Goal: Task Accomplishment & Management: Manage account settings

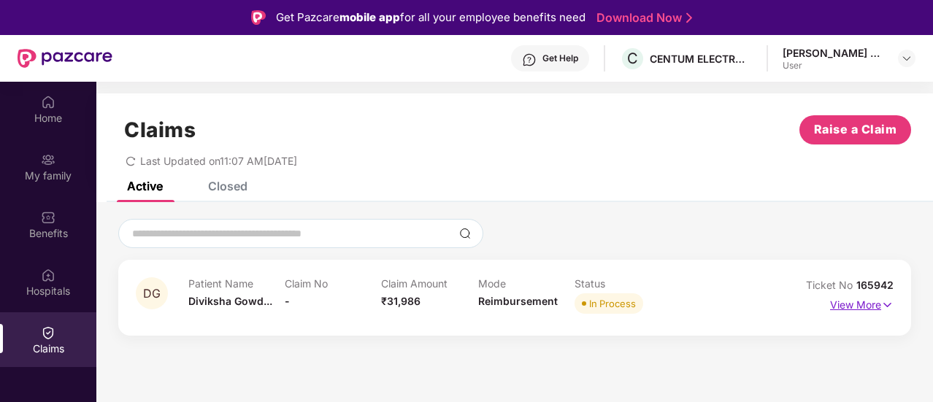
click at [884, 302] on img at bounding box center [887, 305] width 12 height 16
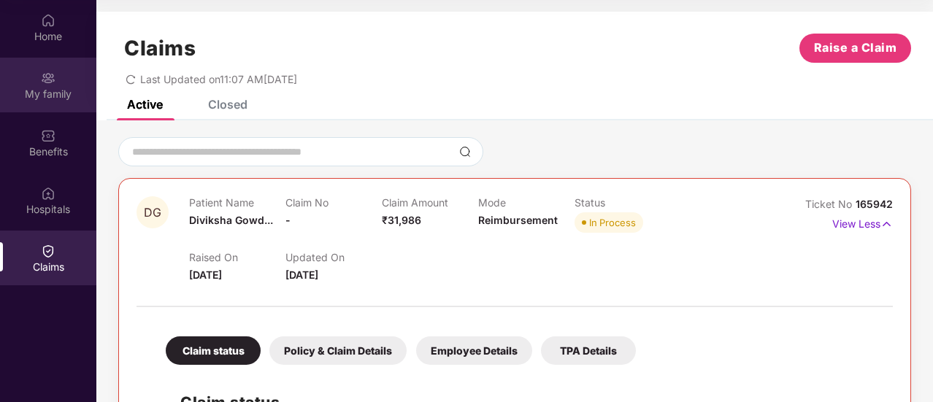
click at [21, 100] on div "My family" at bounding box center [48, 94] width 96 height 15
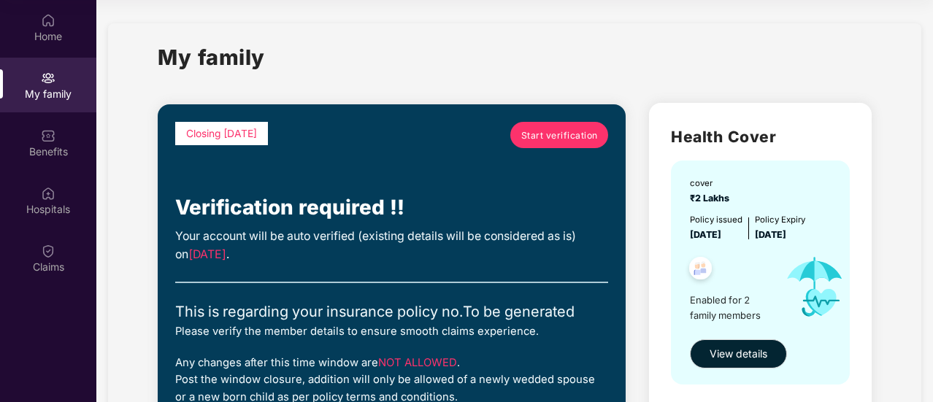
click at [529, 134] on span "Start verification" at bounding box center [559, 135] width 77 height 14
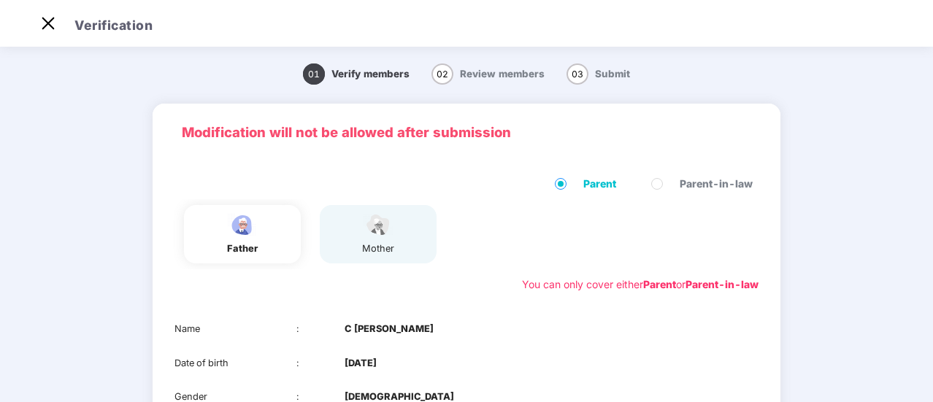
scroll to position [149, 0]
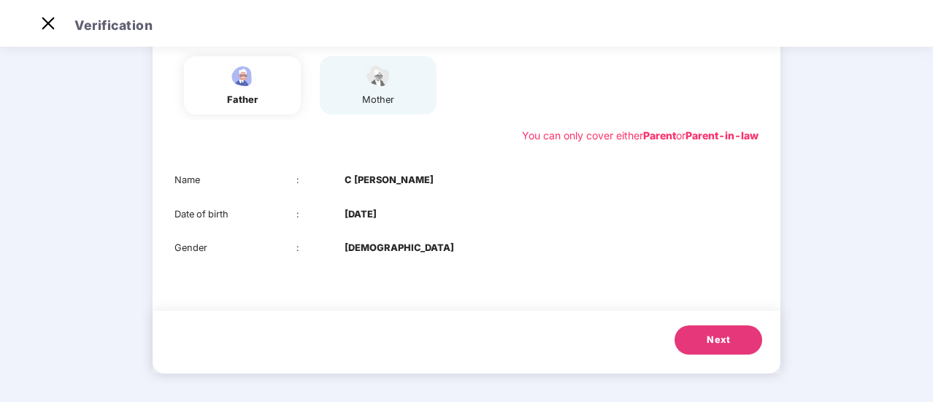
click at [361, 215] on b "[DATE]" at bounding box center [361, 214] width 32 height 15
click at [239, 107] on div "father" at bounding box center [242, 85] width 117 height 58
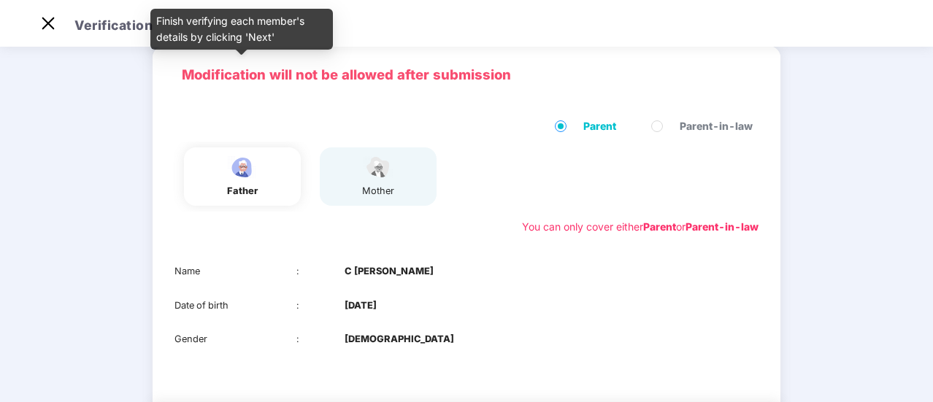
scroll to position [0, 0]
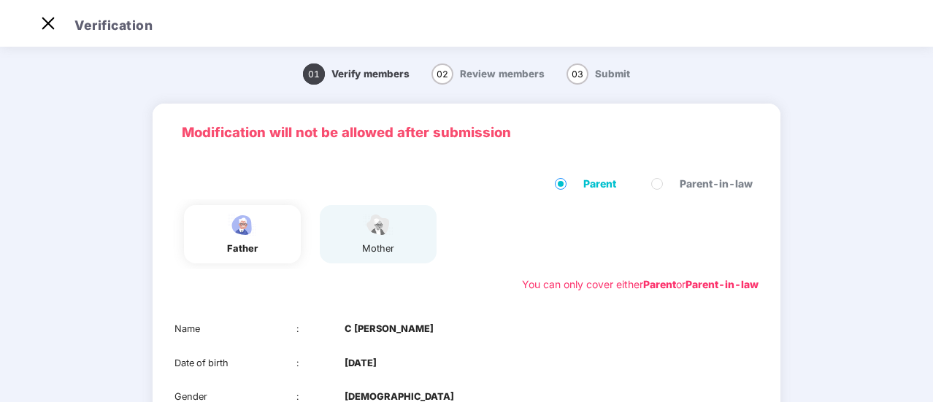
click at [571, 180] on label "Parent" at bounding box center [588, 184] width 67 height 16
click at [255, 239] on div "father" at bounding box center [242, 234] width 37 height 44
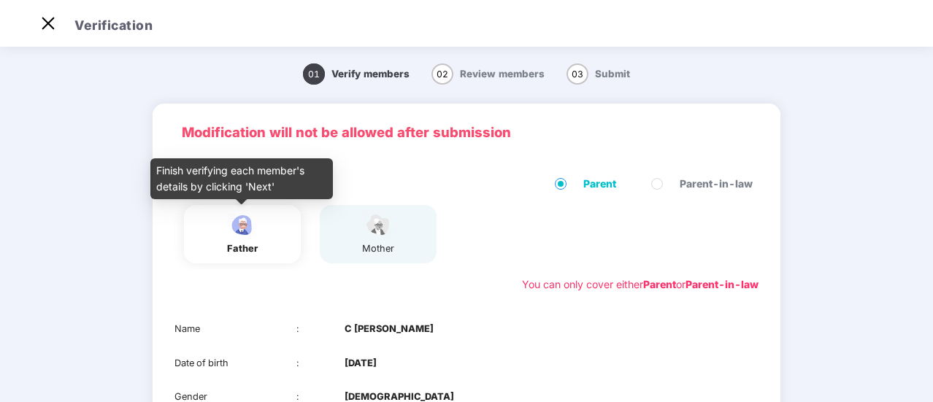
click at [238, 236] on img at bounding box center [242, 225] width 37 height 26
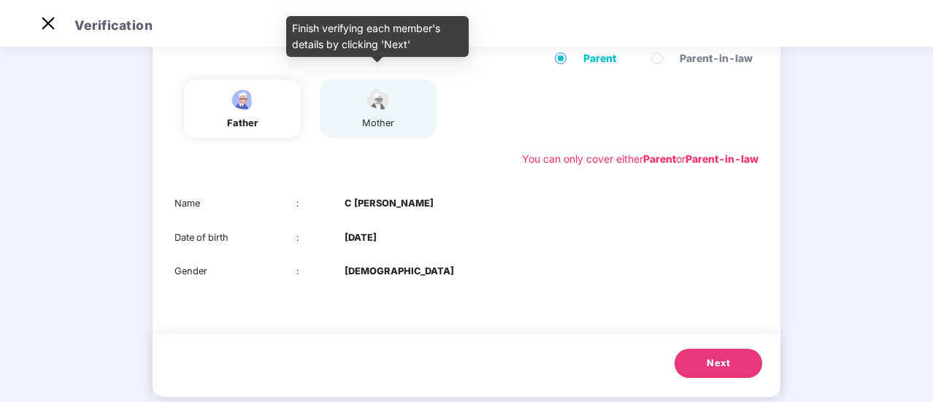
scroll to position [149, 0]
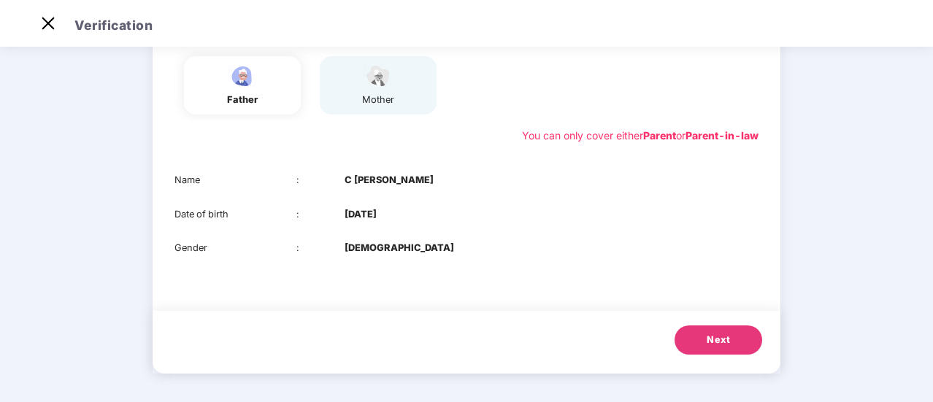
click at [358, 215] on b "[DATE]" at bounding box center [361, 214] width 32 height 15
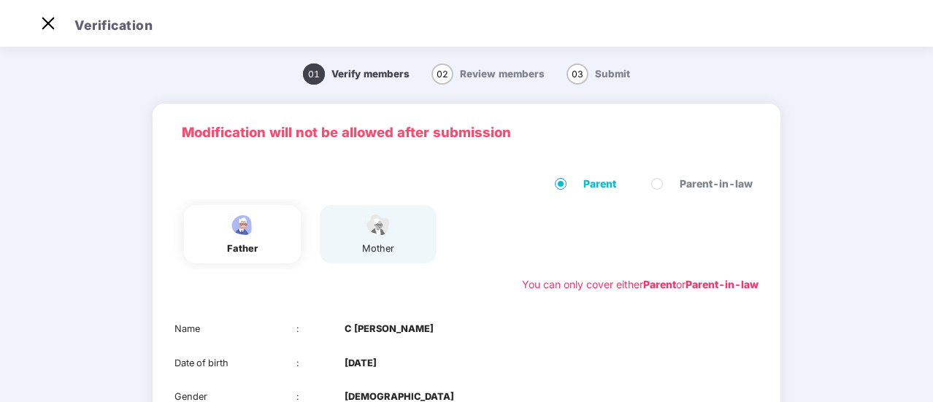
scroll to position [0, 0]
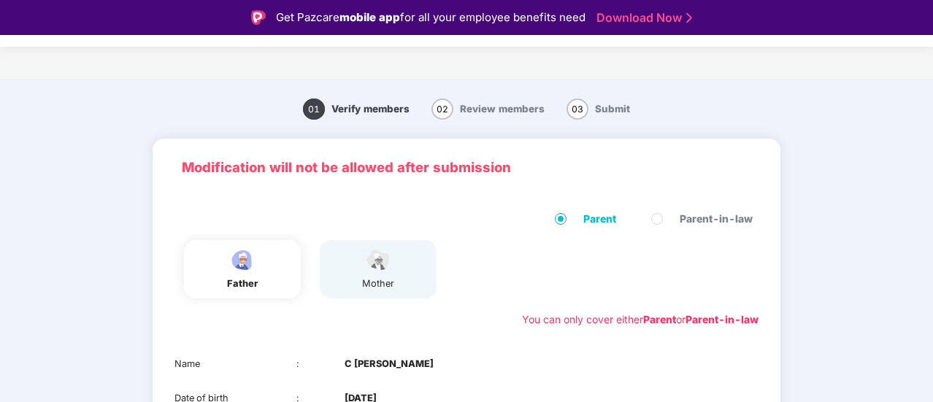
click at [441, 110] on span "02" at bounding box center [442, 109] width 22 height 21
click at [312, 112] on span "01" at bounding box center [314, 109] width 22 height 21
click at [577, 224] on span "Parent" at bounding box center [599, 219] width 45 height 16
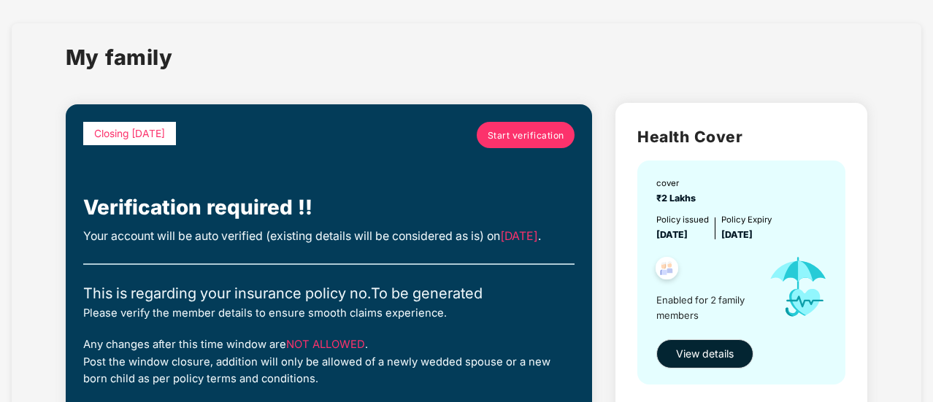
click at [500, 243] on span "[DATE]" at bounding box center [519, 236] width 38 height 14
click at [539, 137] on span "Start verification" at bounding box center [526, 135] width 77 height 14
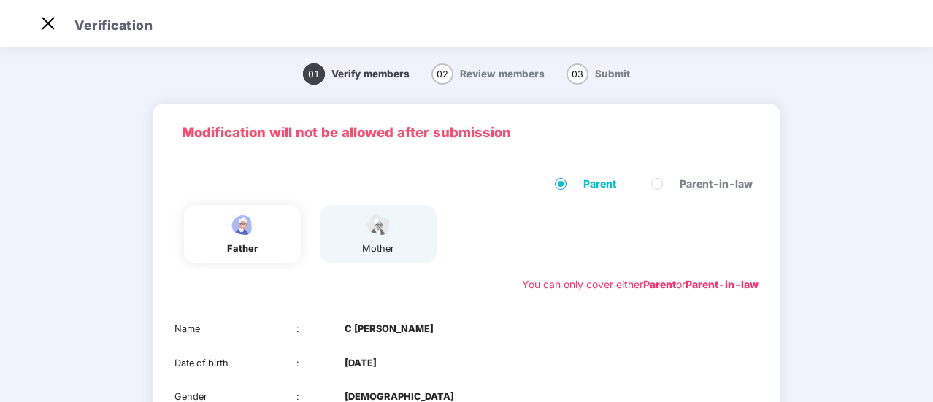
click at [581, 189] on span "Parent" at bounding box center [599, 184] width 45 height 16
click at [550, 238] on div "father mother" at bounding box center [467, 234] width 596 height 70
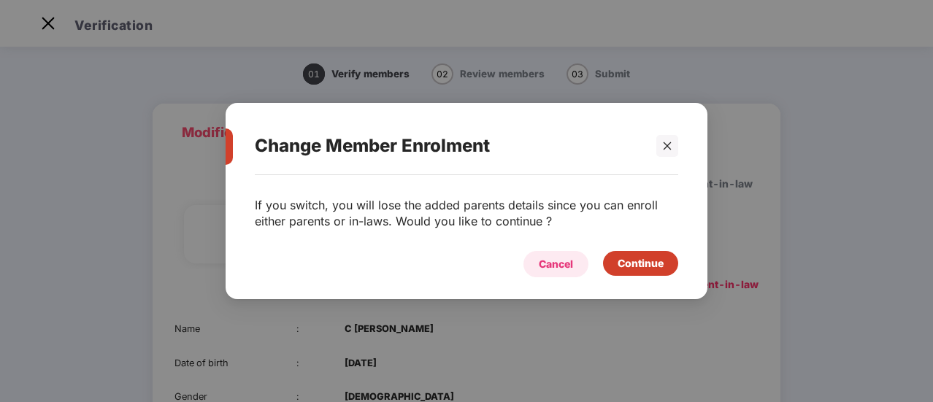
click at [550, 263] on div "Cancel" at bounding box center [556, 264] width 34 height 16
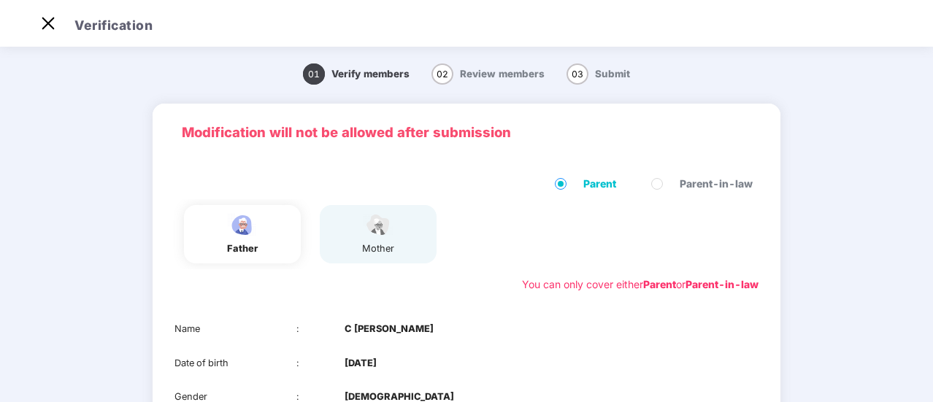
click at [238, 150] on div "Modification will not be allowed after submission" at bounding box center [467, 133] width 628 height 58
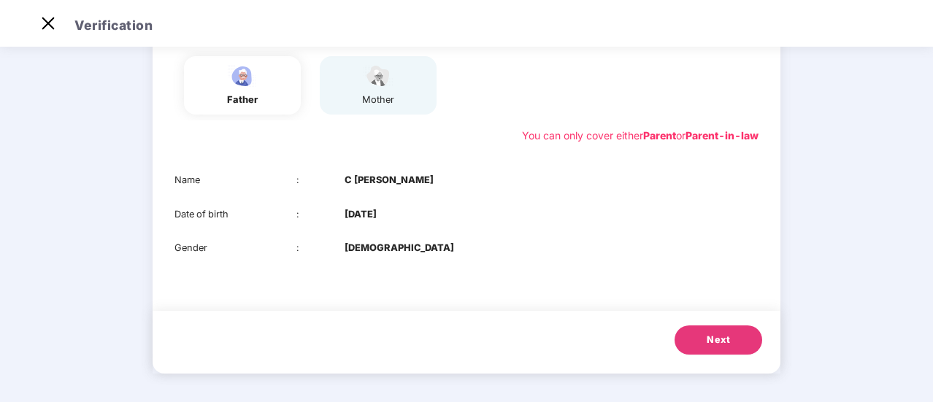
click at [370, 93] on div "mother" at bounding box center [378, 100] width 37 height 15
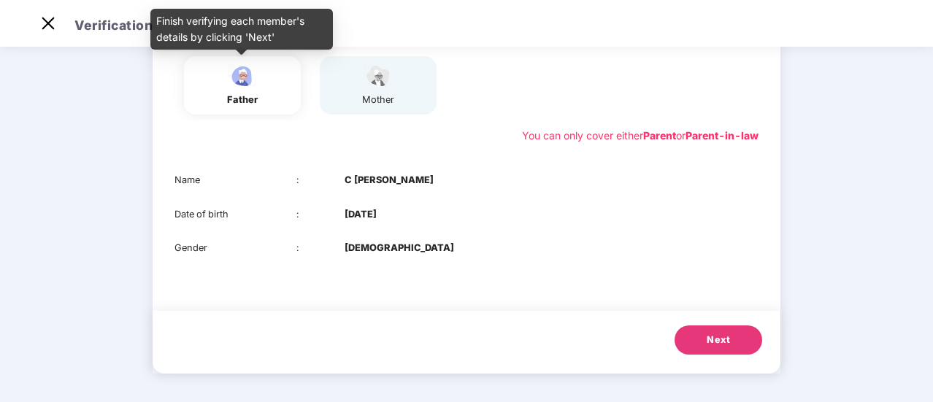
click at [242, 101] on div "father" at bounding box center [242, 100] width 37 height 15
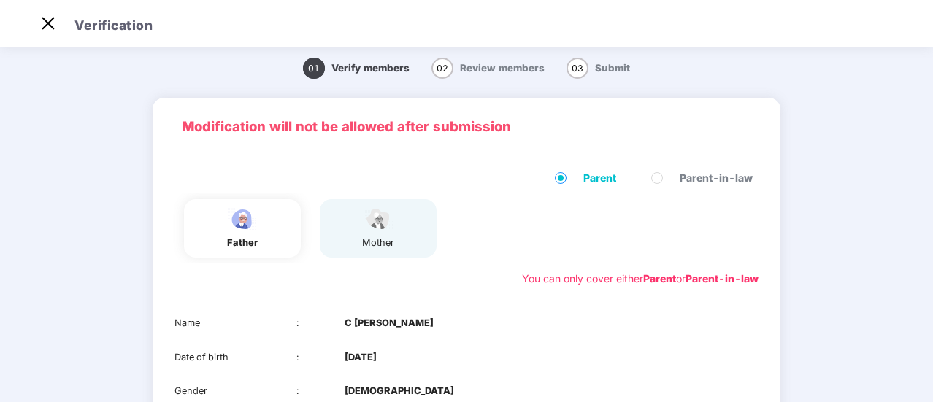
scroll to position [0, 0]
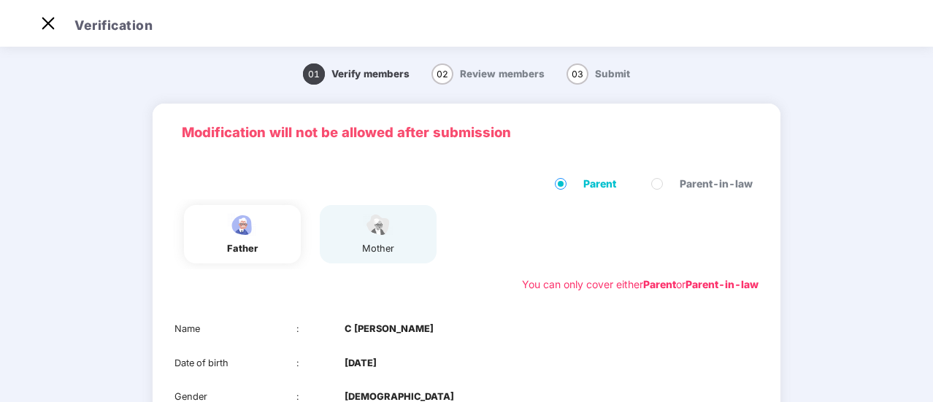
click at [485, 72] on span "Review members" at bounding box center [502, 74] width 85 height 12
click at [447, 81] on span "02" at bounding box center [442, 74] width 22 height 21
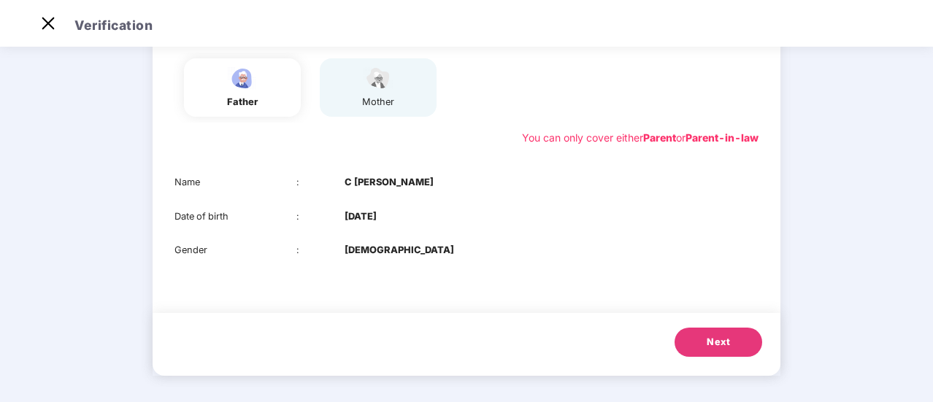
scroll to position [149, 0]
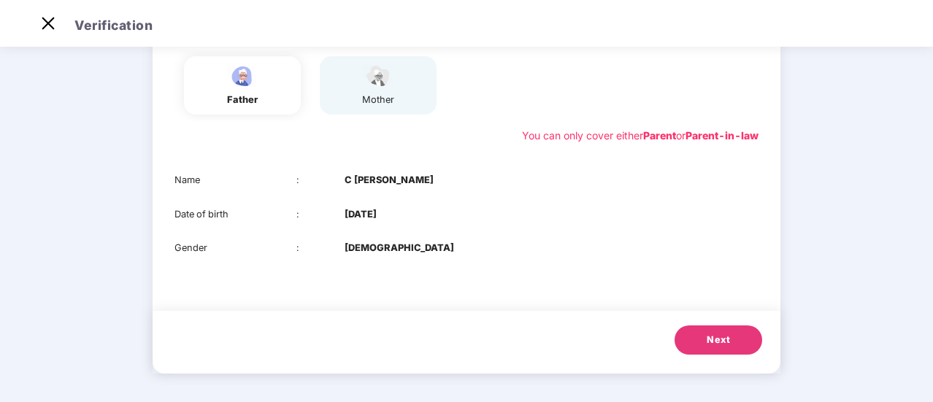
click at [714, 337] on span "Next" at bounding box center [718, 340] width 23 height 15
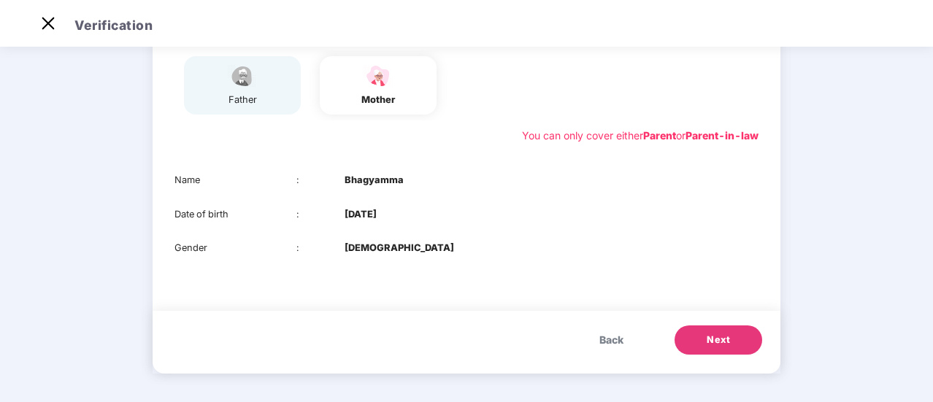
click at [612, 339] on span "Back" at bounding box center [611, 340] width 24 height 16
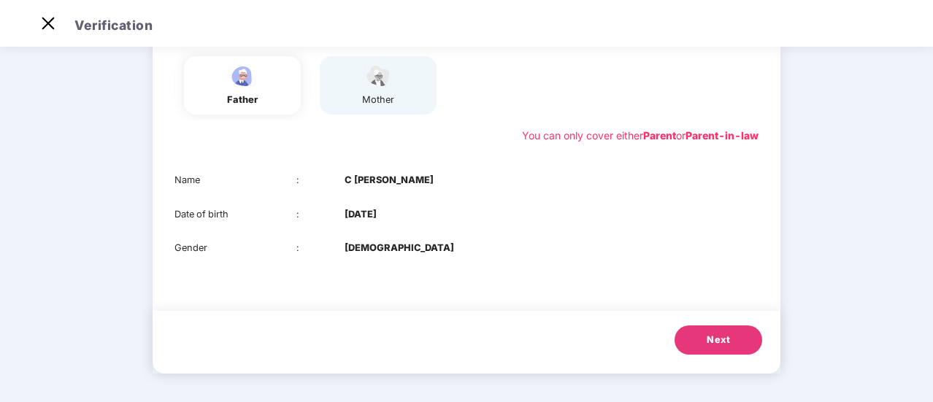
click at [712, 333] on span "Next" at bounding box center [718, 340] width 23 height 15
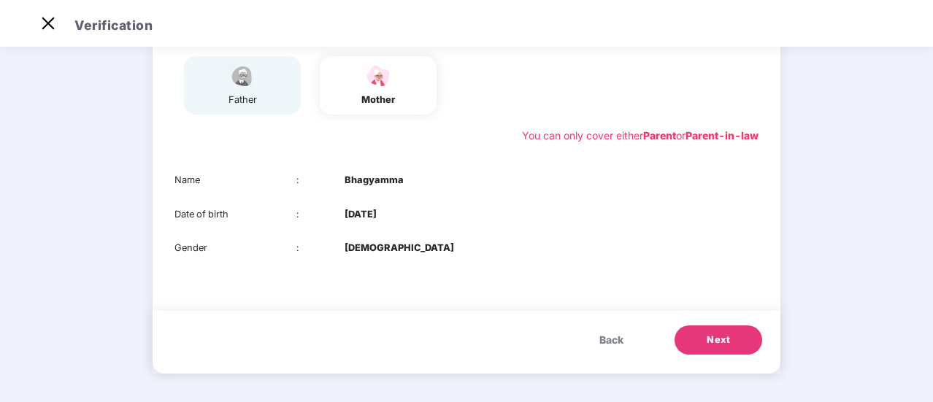
click at [728, 347] on button "Next" at bounding box center [719, 340] width 88 height 29
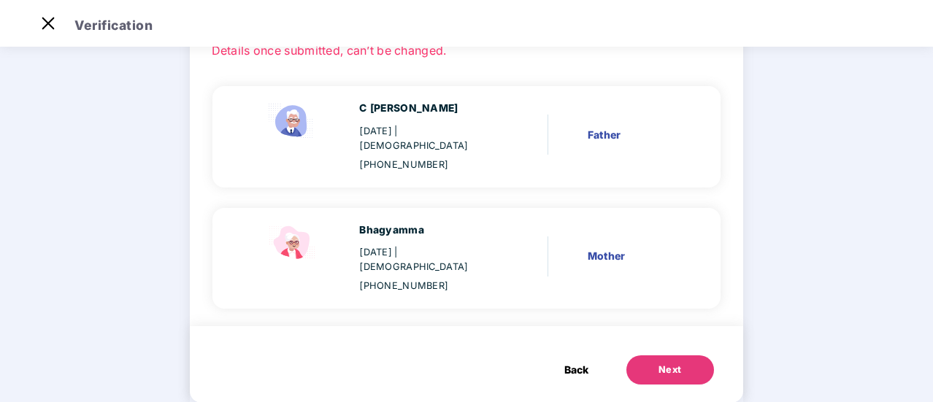
scroll to position [0, 0]
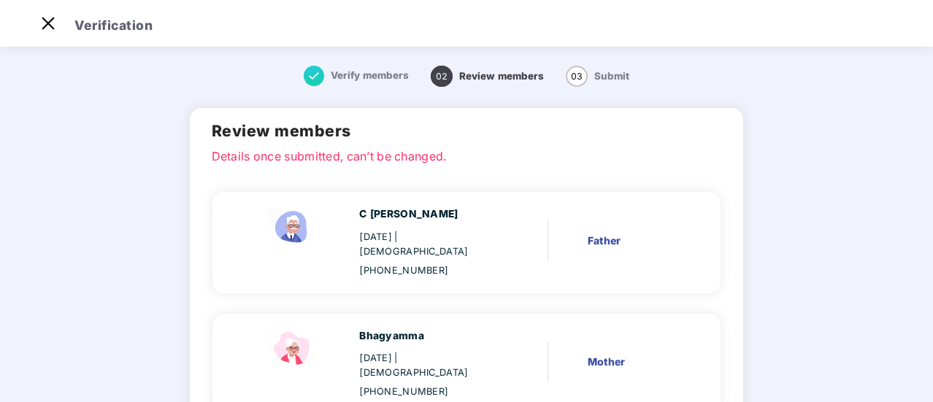
click at [396, 234] on div "05 June 1968 | Male" at bounding box center [427, 244] width 136 height 29
click at [441, 85] on span "02" at bounding box center [442, 76] width 22 height 21
click at [595, 233] on div "Father" at bounding box center [633, 241] width 90 height 16
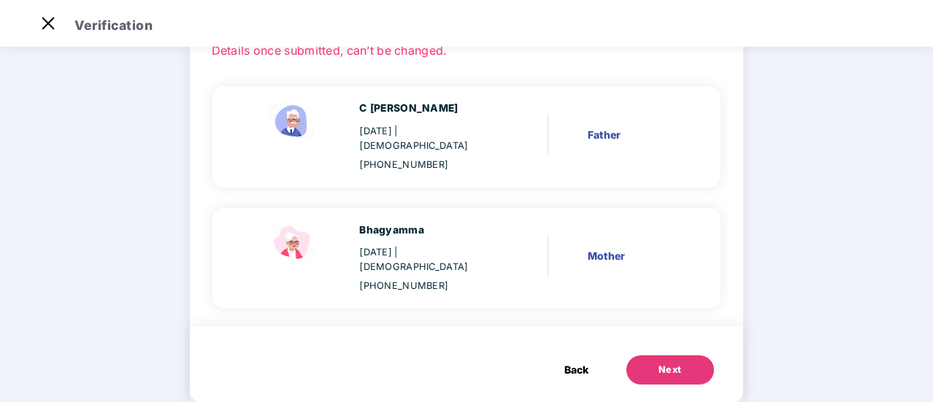
click at [588, 248] on div "Mother" at bounding box center [633, 256] width 90 height 16
click at [370, 279] on div "[PHONE_NUMBER]" at bounding box center [427, 286] width 136 height 15
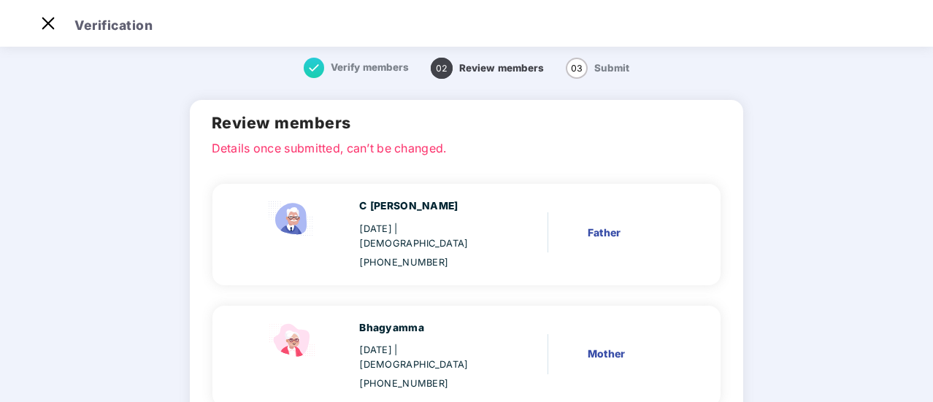
scroll to position [0, 0]
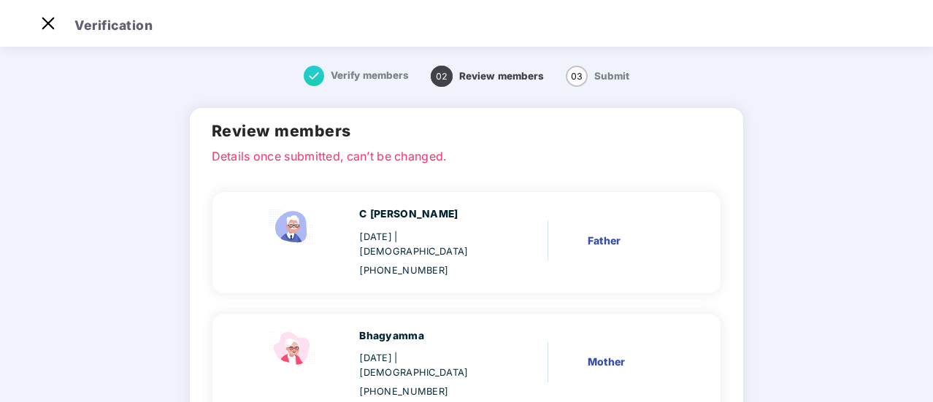
click at [366, 264] on div "[PHONE_NUMBER]" at bounding box center [427, 271] width 136 height 15
click at [296, 231] on img at bounding box center [292, 227] width 58 height 41
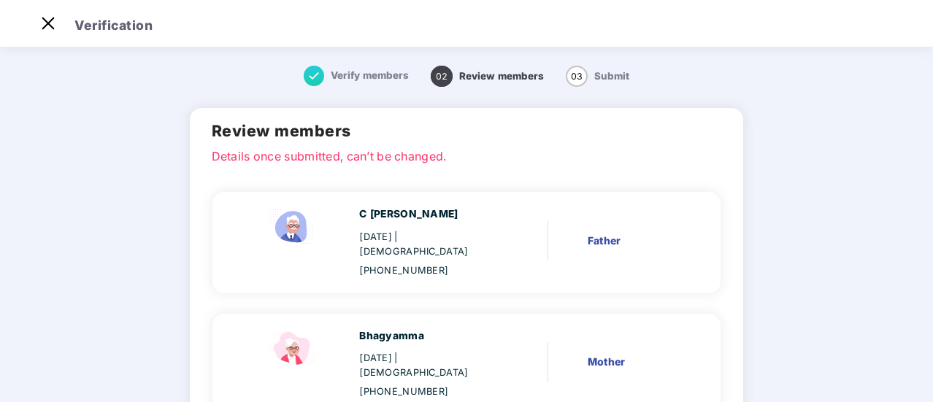
click at [374, 215] on div "C [PERSON_NAME]" at bounding box center [427, 215] width 136 height 16
click at [389, 229] on div "C Ramachandrappa 05 June 1968 | Male +919880783464" at bounding box center [427, 243] width 136 height 72
drag, startPoint x: 599, startPoint y: 232, endPoint x: 490, endPoint y: 254, distance: 111.7
click at [580, 237] on div "Father" at bounding box center [628, 243] width 97 height 20
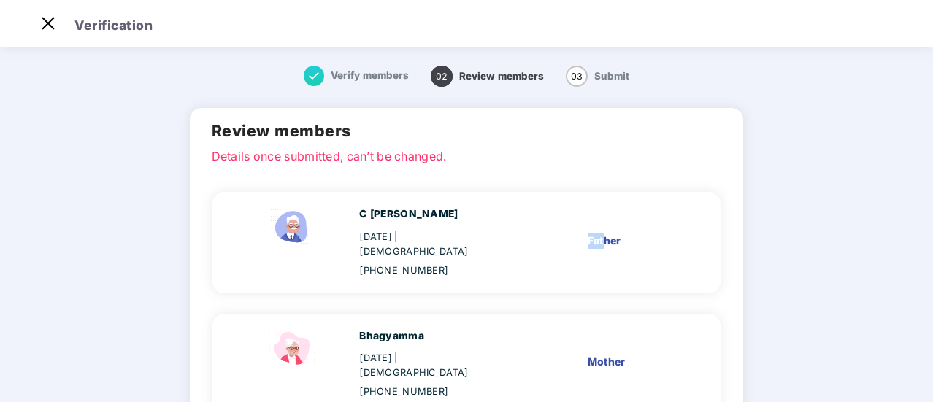
scroll to position [106, 0]
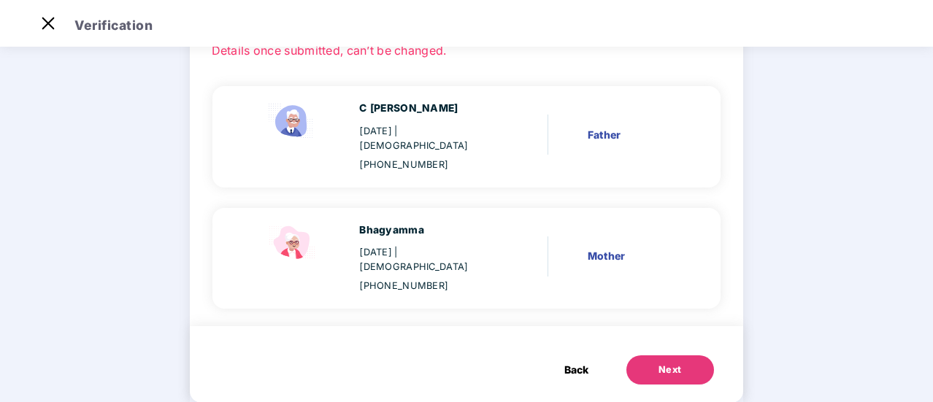
click at [350, 237] on div "Bhagyamma 07 Oct 1972 | Female +919880783464" at bounding box center [379, 259] width 272 height 72
click at [281, 232] on img at bounding box center [292, 243] width 58 height 41
click at [388, 245] on div "07 Oct 1972 | Female" at bounding box center [427, 259] width 136 height 29
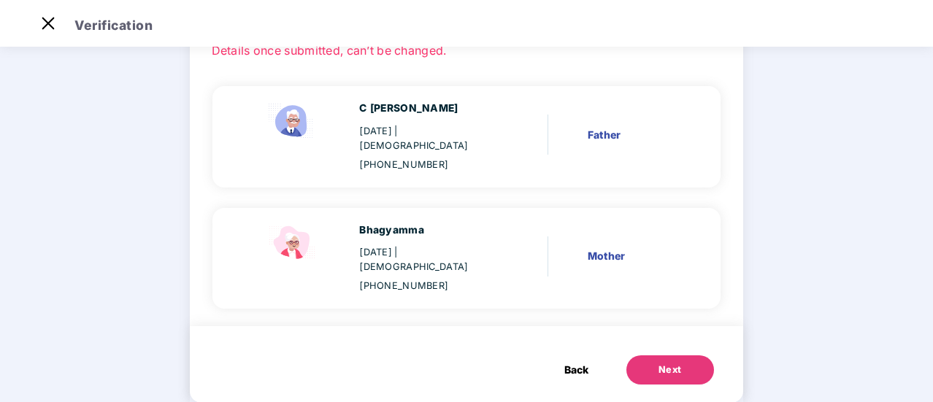
click at [388, 245] on div "07 Oct 1972 | Female" at bounding box center [427, 259] width 136 height 29
click at [464, 245] on div "07 Oct 1972 | Female" at bounding box center [427, 259] width 136 height 29
click at [409, 245] on div "07 Oct 1972 | Female" at bounding box center [427, 259] width 136 height 29
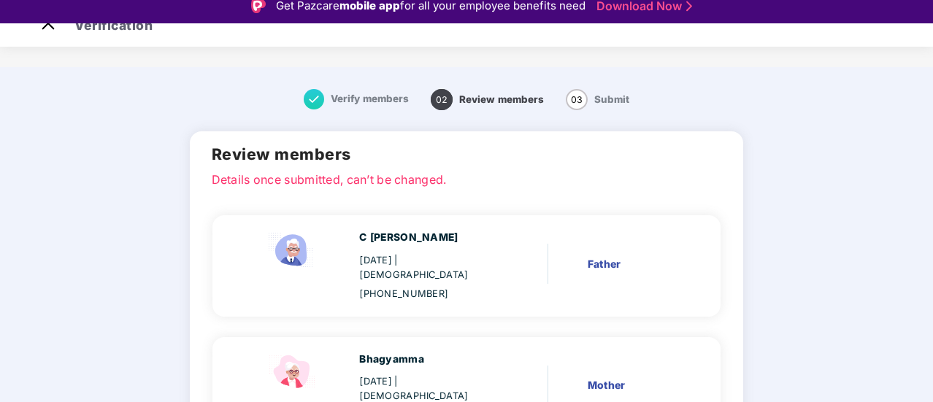
scroll to position [0, 0]
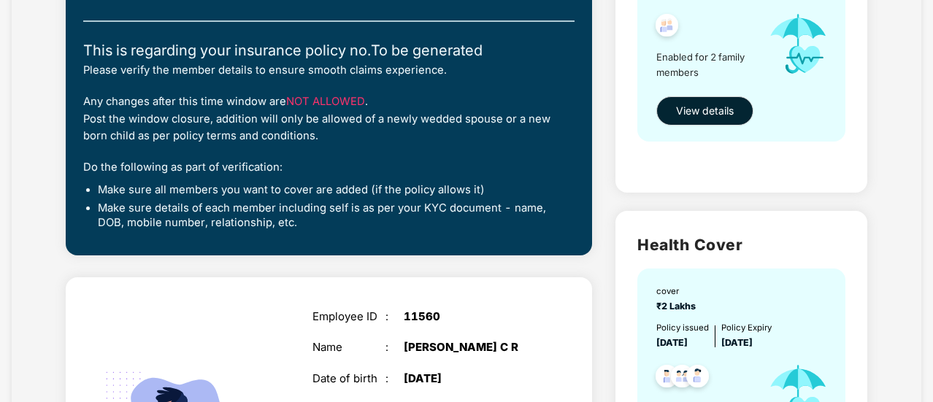
scroll to position [486, 0]
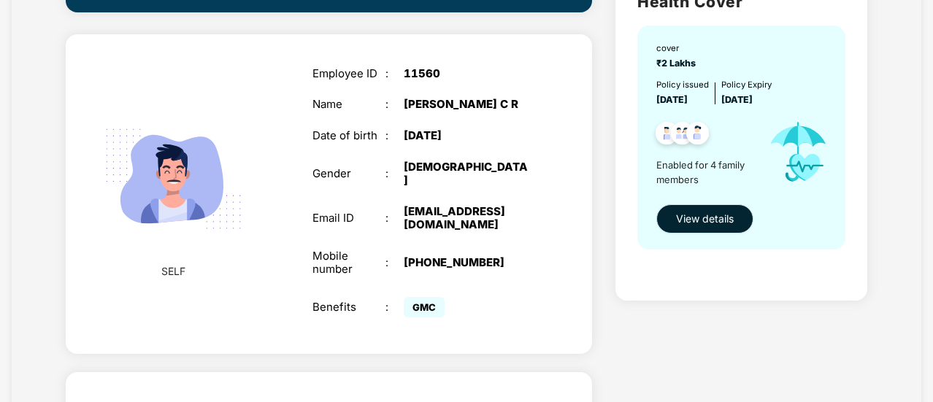
click at [678, 208] on button "View details" at bounding box center [704, 218] width 97 height 29
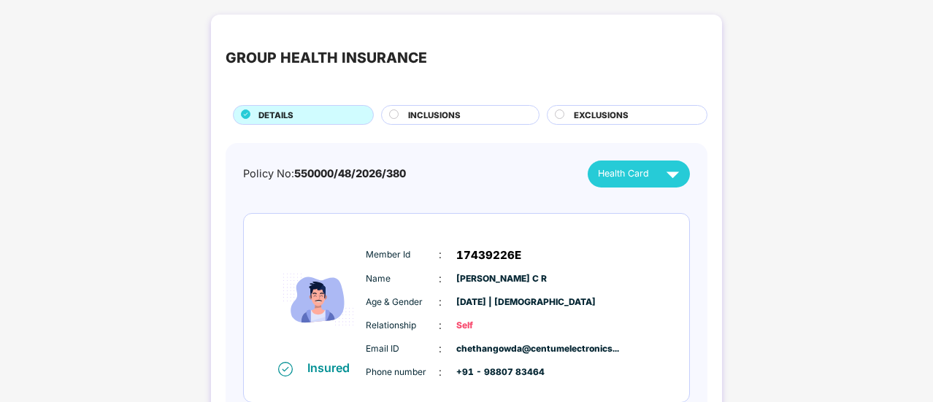
click at [454, 121] on div "INCLUSIONS" at bounding box center [466, 116] width 131 height 15
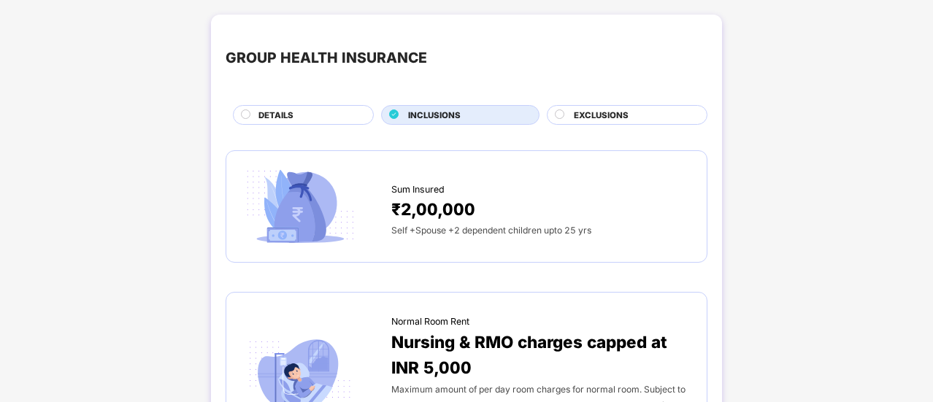
click at [604, 110] on span "EXCLUSIONS" at bounding box center [601, 115] width 55 height 13
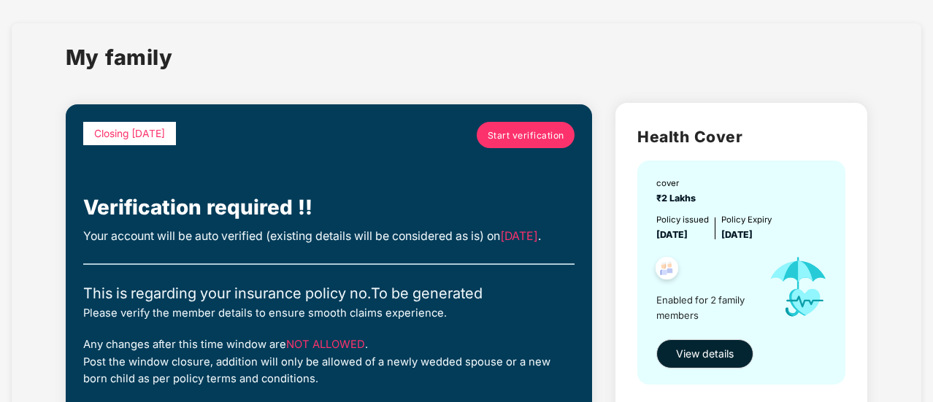
click at [153, 136] on span "Closing [DATE]" at bounding box center [129, 134] width 71 height 12
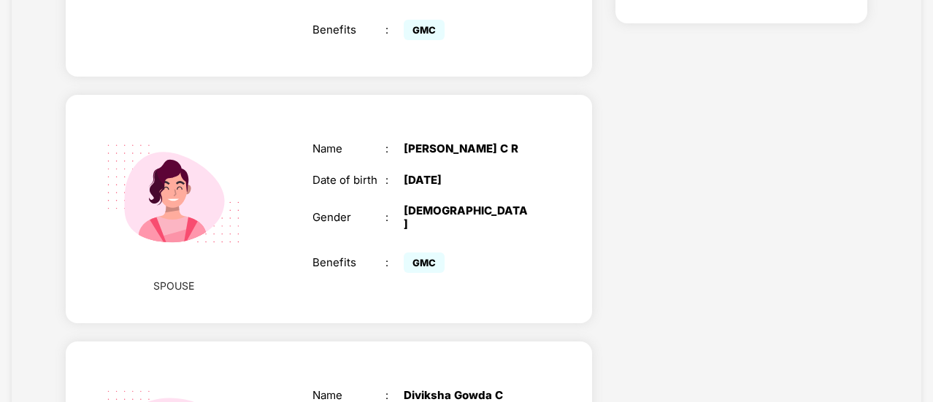
scroll to position [34, 0]
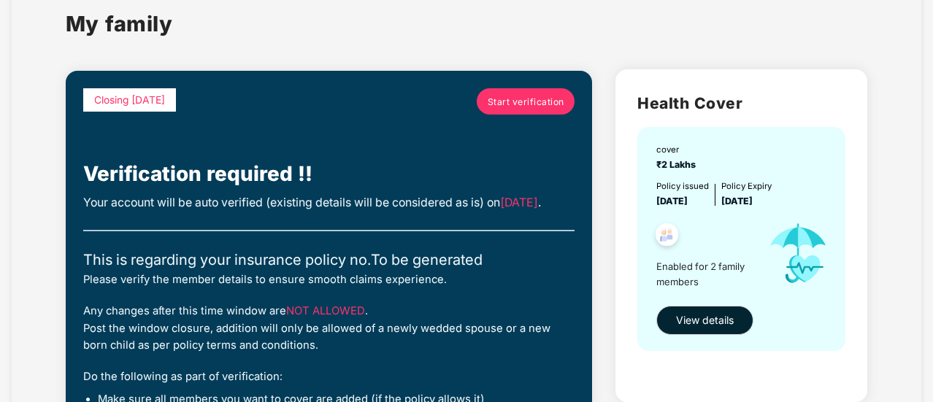
click at [226, 31] on div "My family" at bounding box center [467, 32] width 802 height 50
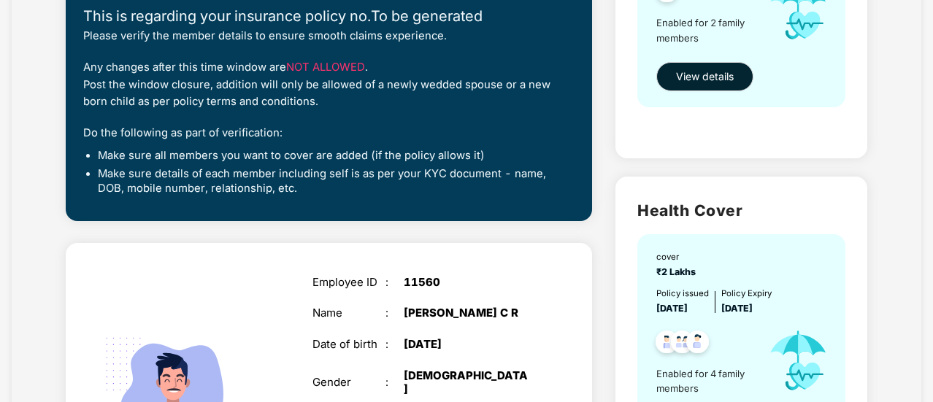
scroll to position [0, 0]
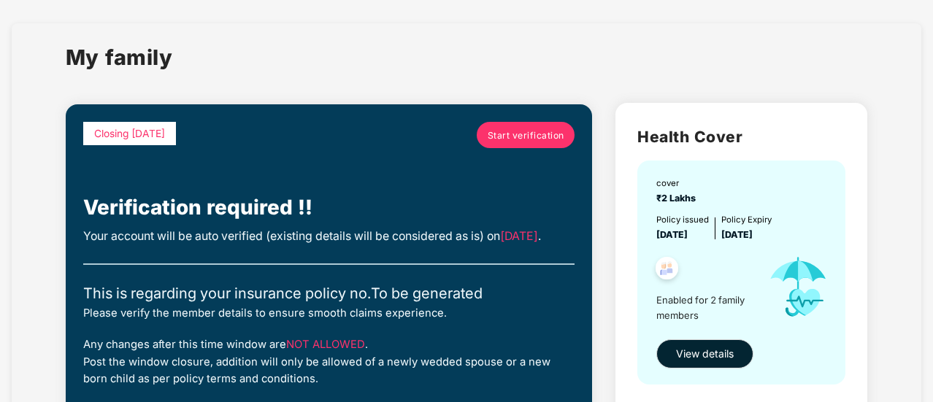
click at [530, 139] on span "Start verification" at bounding box center [526, 135] width 77 height 14
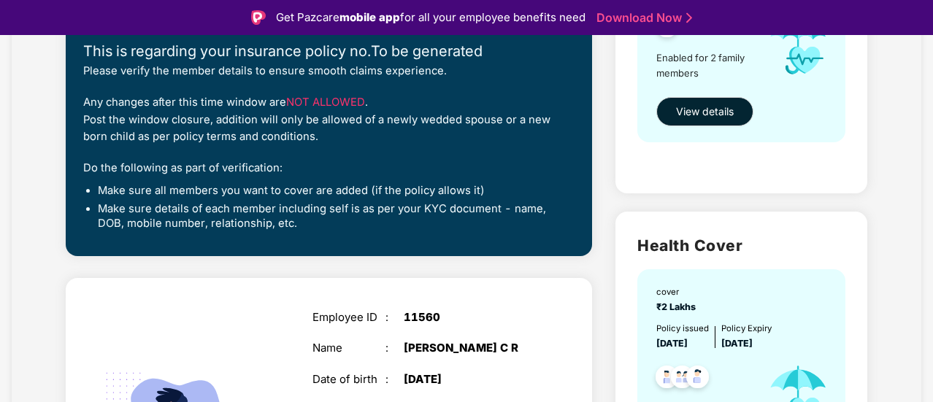
scroll to position [521, 0]
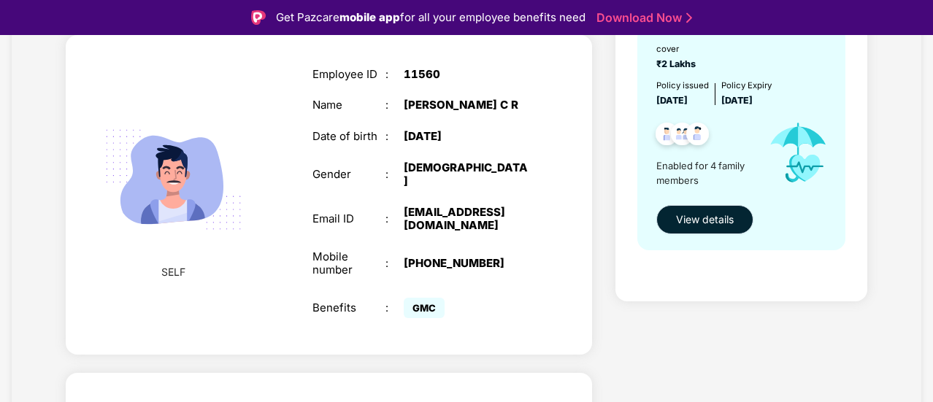
click at [724, 220] on span "View details" at bounding box center [705, 220] width 58 height 16
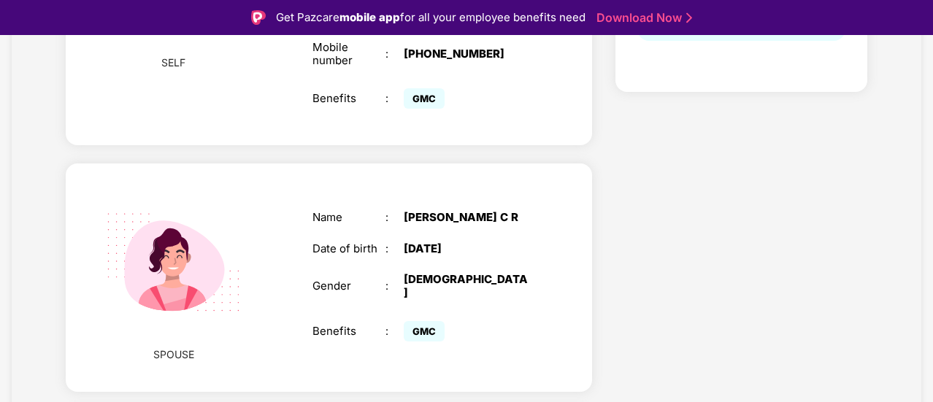
scroll to position [1216, 0]
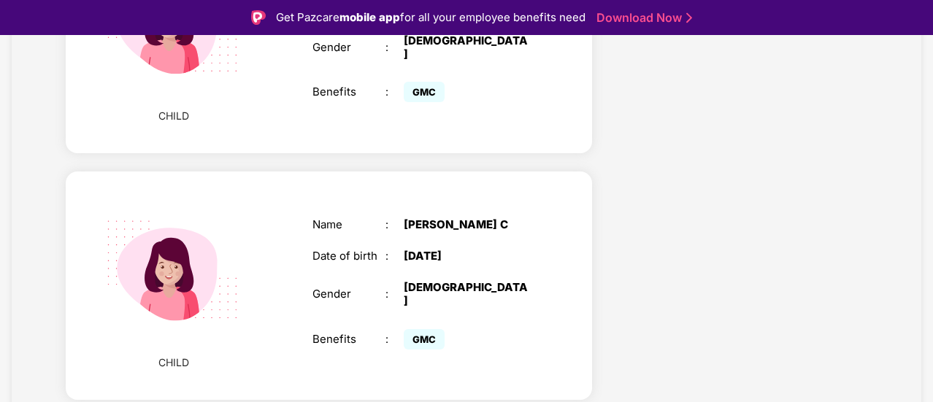
click at [403, 245] on div "Name : Hishika Gowda C Date of birth : 24 Feb 2022 Gender : FEMALE Benefits : G…" at bounding box center [422, 285] width 249 height 171
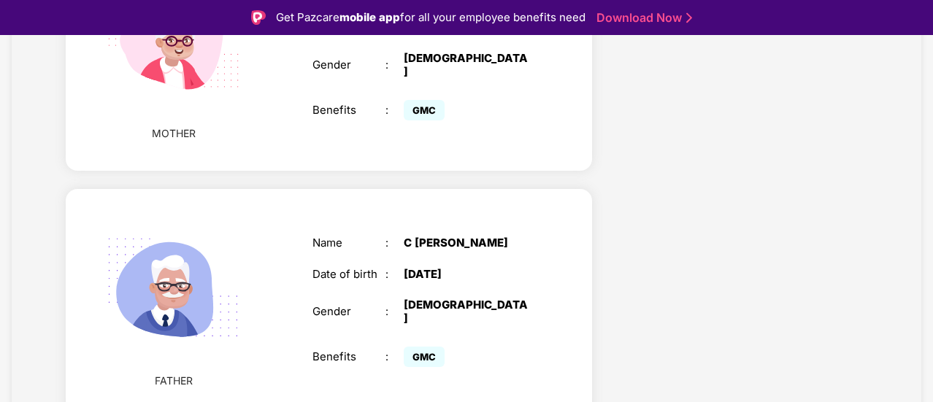
scroll to position [1737, 0]
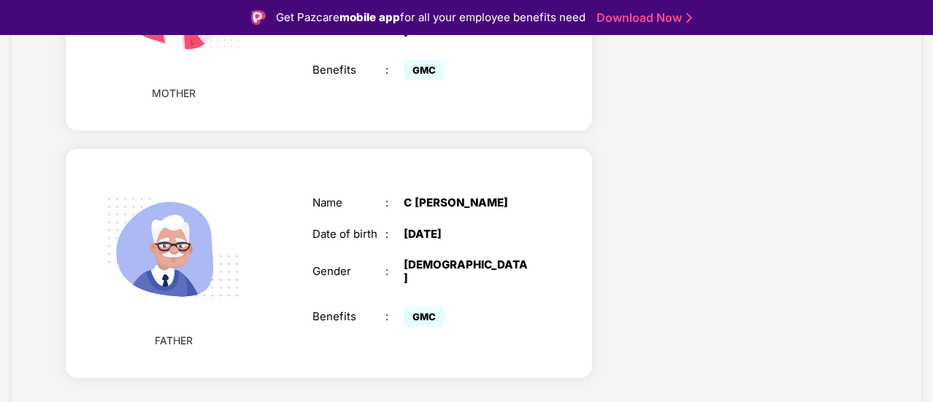
click at [414, 241] on div "[DATE]" at bounding box center [468, 234] width 128 height 13
click at [426, 237] on div "[DATE]" at bounding box center [468, 234] width 128 height 13
drag, startPoint x: 426, startPoint y: 237, endPoint x: 445, endPoint y: 246, distance: 21.2
click at [445, 241] on div "[DATE]" at bounding box center [468, 234] width 128 height 13
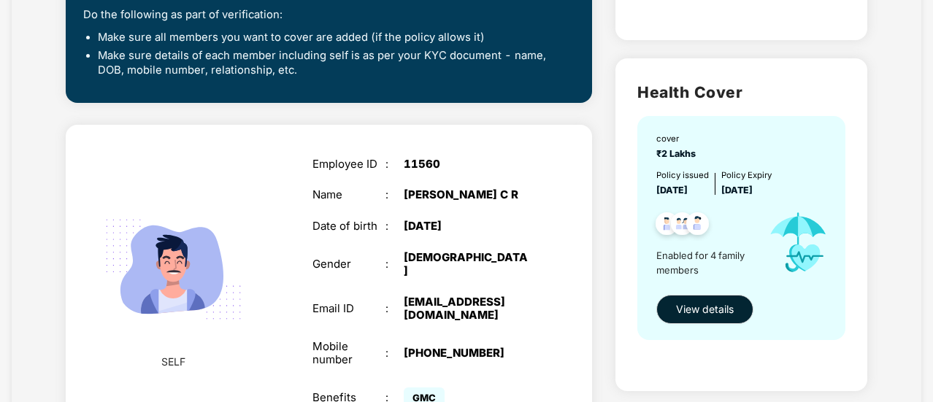
scroll to position [0, 0]
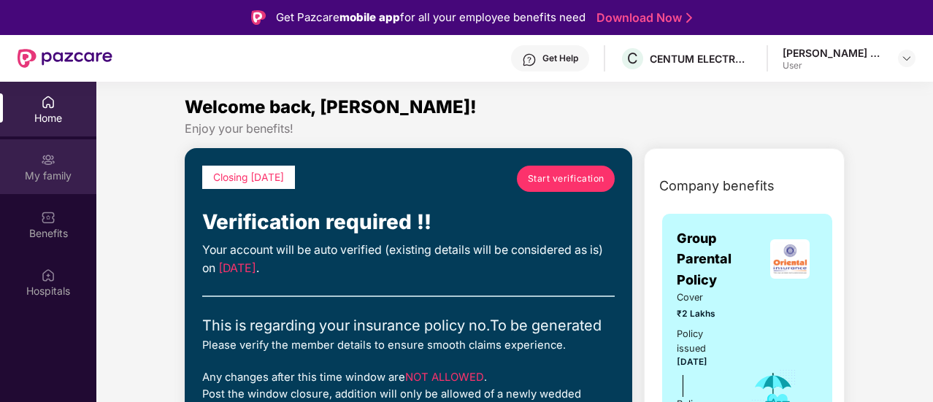
click at [66, 170] on div "My family" at bounding box center [48, 176] width 96 height 15
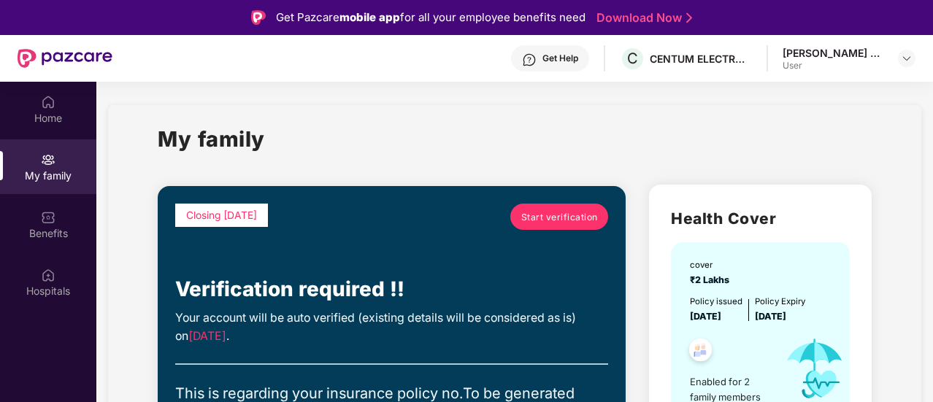
click at [257, 218] on span "Closing [DATE]" at bounding box center [221, 216] width 71 height 12
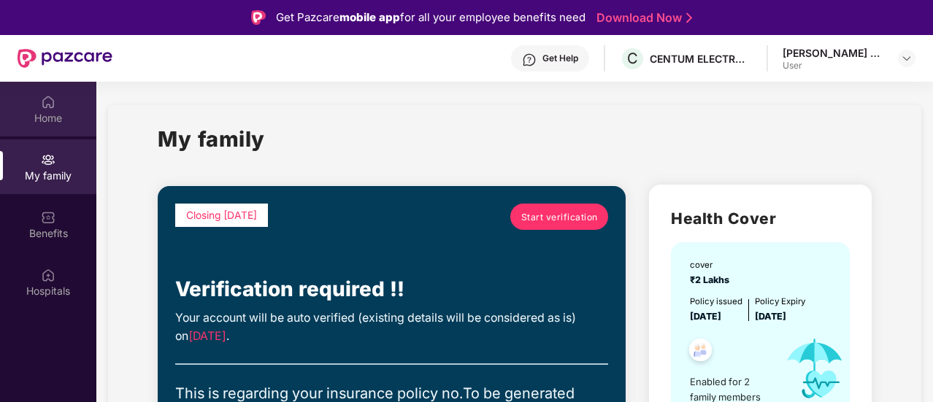
click at [51, 107] on img at bounding box center [48, 102] width 15 height 15
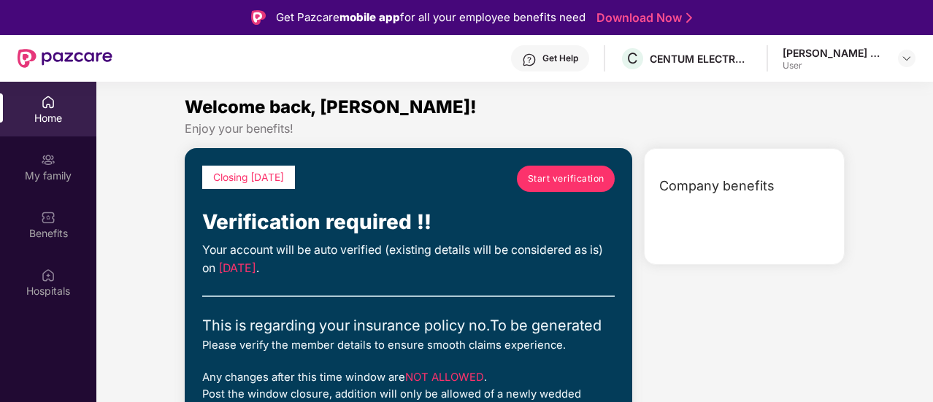
click at [833, 69] on div "User" at bounding box center [834, 66] width 102 height 12
click at [910, 58] on img at bounding box center [907, 59] width 12 height 12
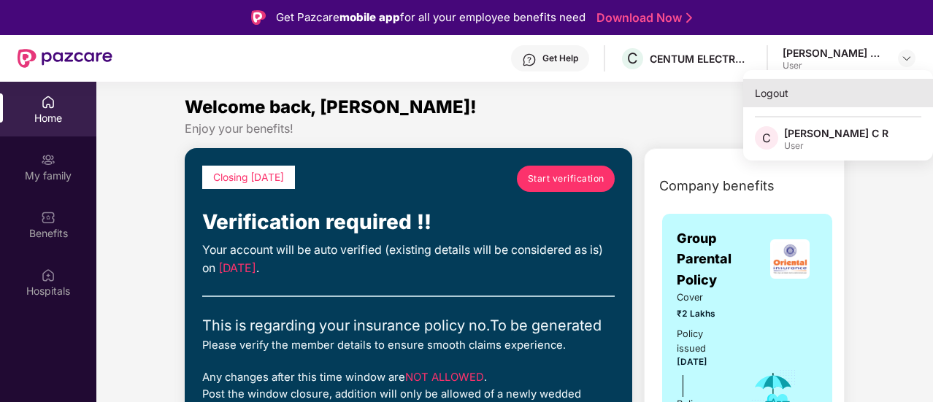
click at [768, 93] on div "Logout" at bounding box center [838, 93] width 190 height 28
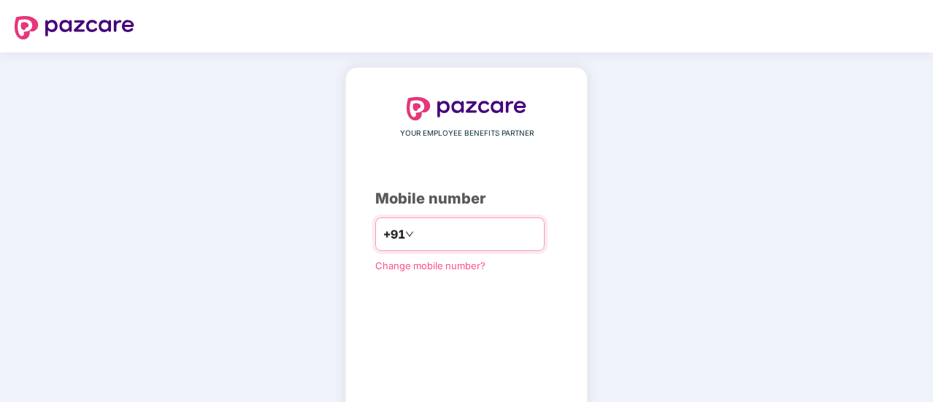
click at [425, 234] on input "number" at bounding box center [477, 234] width 120 height 23
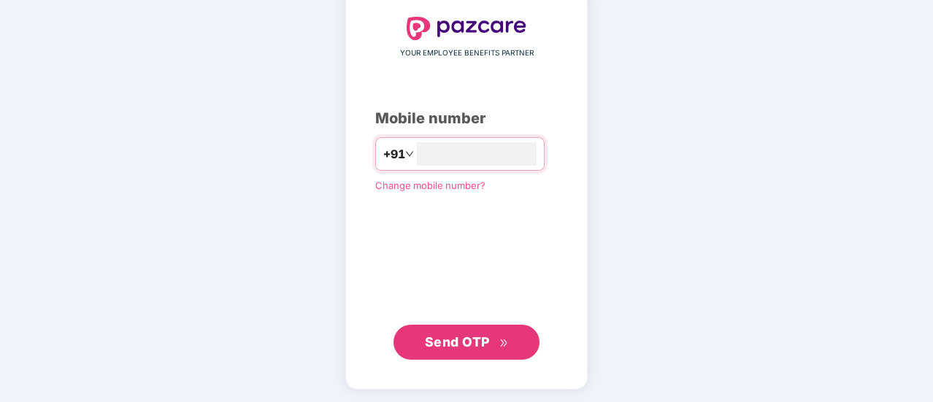
type input "**********"
click at [496, 341] on span "Send OTP" at bounding box center [467, 343] width 84 height 20
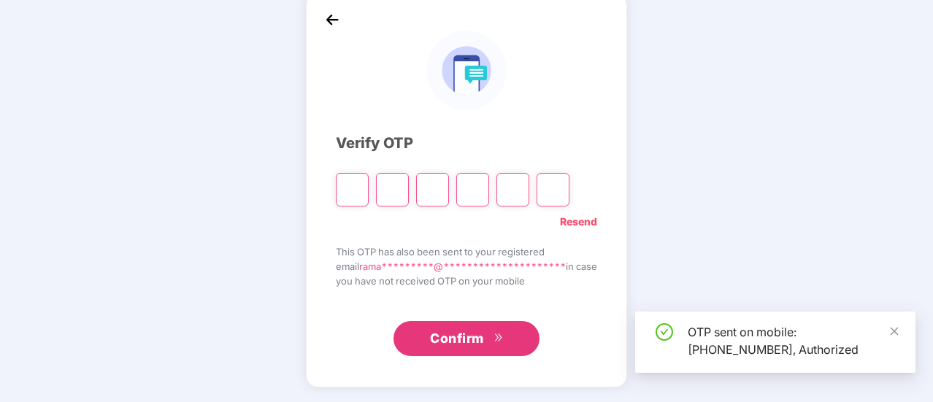
scroll to position [73, 0]
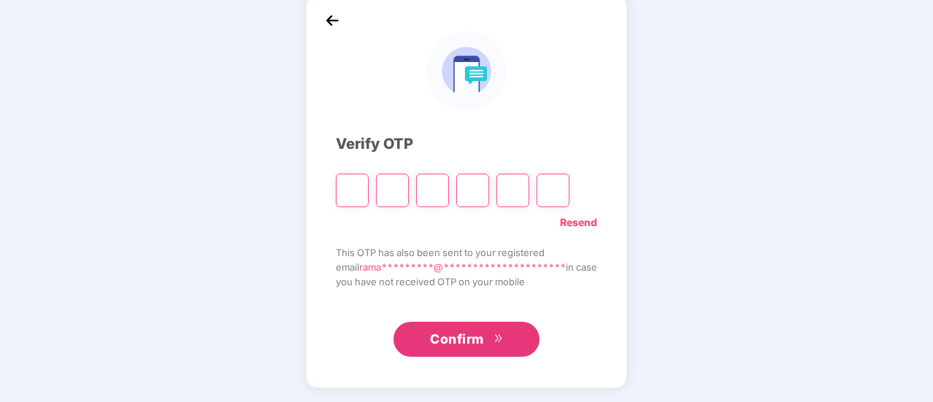
click at [344, 179] on input "Please enter verification code. Digit 1" at bounding box center [352, 191] width 33 height 34
click at [348, 191] on input "Please enter verification code. Digit 1" at bounding box center [352, 191] width 33 height 34
type input "*"
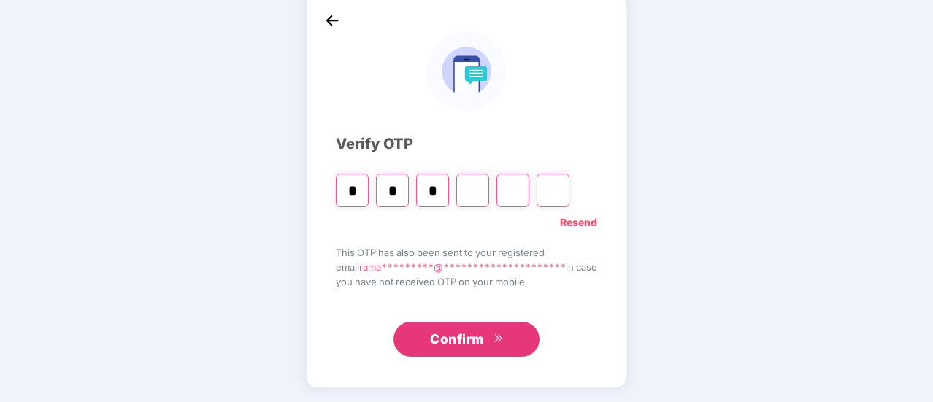
type input "*"
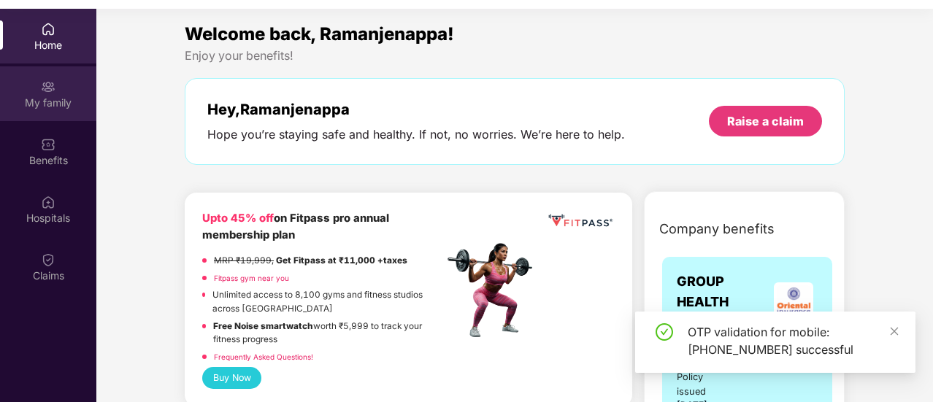
click at [51, 103] on div "My family" at bounding box center [48, 103] width 96 height 15
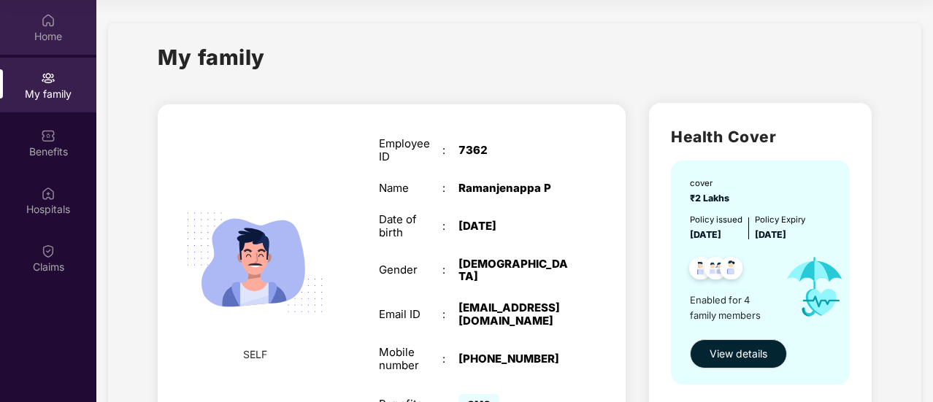
click at [44, 41] on div "Home" at bounding box center [48, 36] width 96 height 15
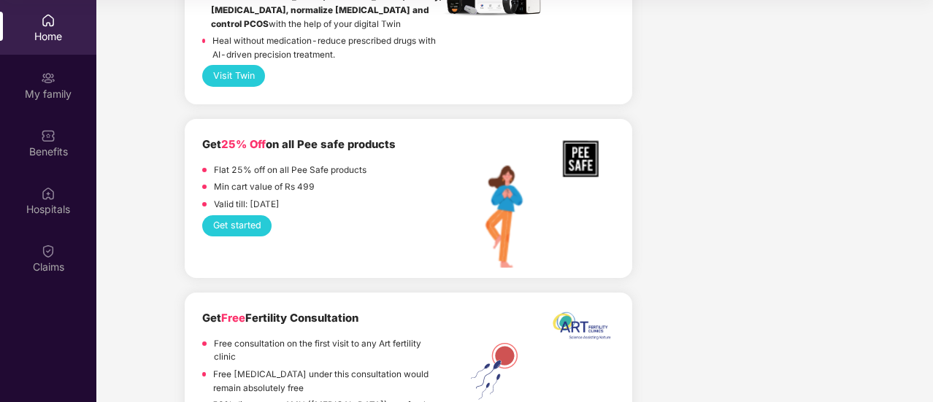
scroll to position [2920, 0]
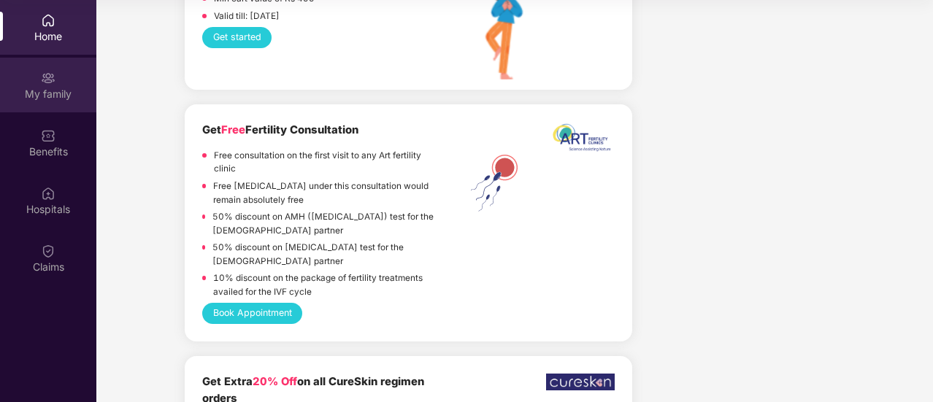
click at [62, 80] on div "My family" at bounding box center [48, 85] width 96 height 55
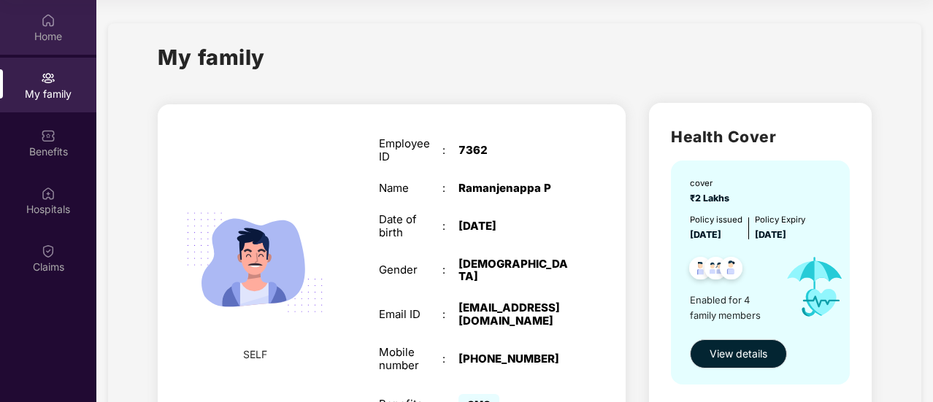
click at [58, 34] on div "Home" at bounding box center [48, 36] width 96 height 15
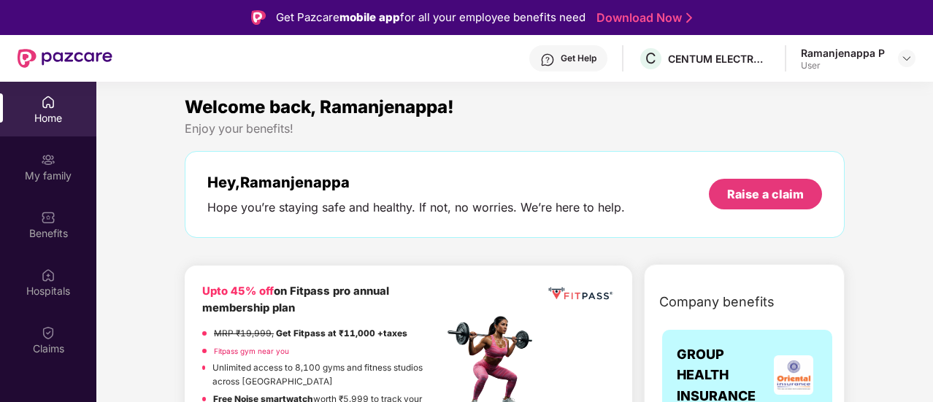
click at [883, 58] on div "Ramanjenappa P" at bounding box center [843, 53] width 84 height 14
click at [907, 58] on img at bounding box center [907, 59] width 12 height 12
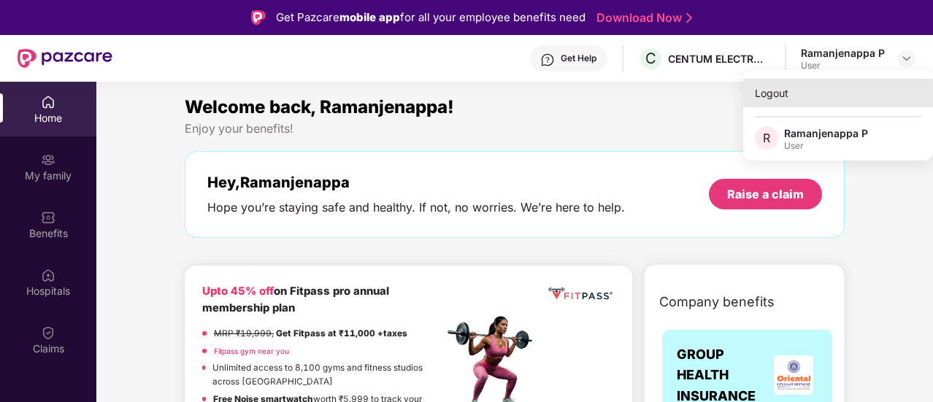
click at [797, 94] on div "Logout" at bounding box center [838, 93] width 190 height 28
